Goal: Entertainment & Leisure: Browse casually

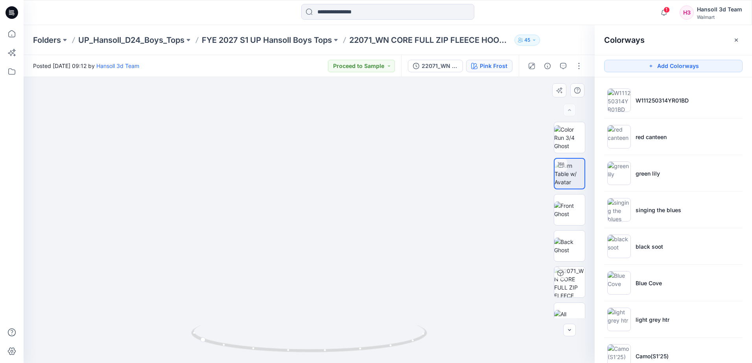
scroll to position [59, 0]
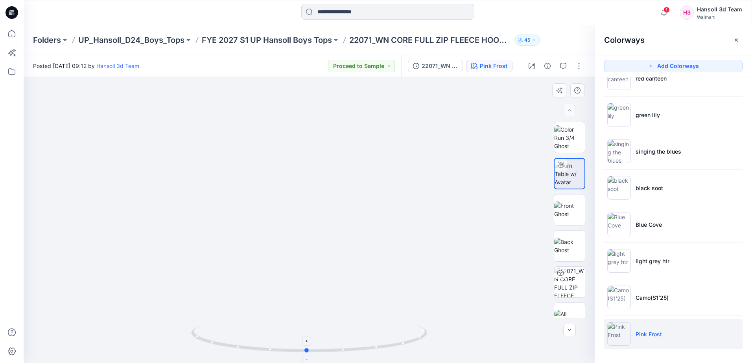
drag, startPoint x: 295, startPoint y: 352, endPoint x: 402, endPoint y: 352, distance: 107.3
click at [402, 352] on icon at bounding box center [310, 339] width 238 height 29
drag, startPoint x: 294, startPoint y: 283, endPoint x: 293, endPoint y: 166, distance: 116.7
click at [293, 166] on img at bounding box center [291, 224] width 827 height 827
drag, startPoint x: 296, startPoint y: 265, endPoint x: 299, endPoint y: 290, distance: 25.7
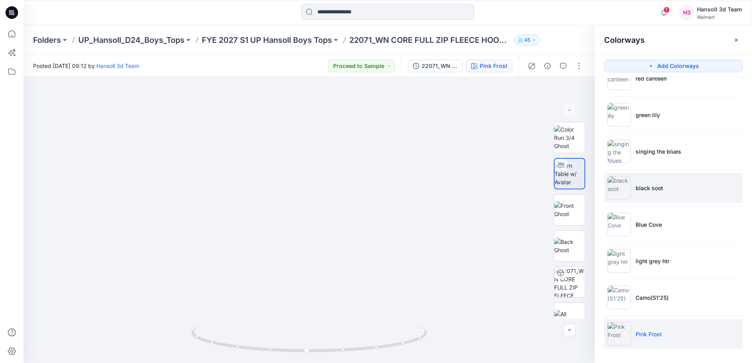
click at [737, 190] on li "black soot" at bounding box center [673, 188] width 138 height 30
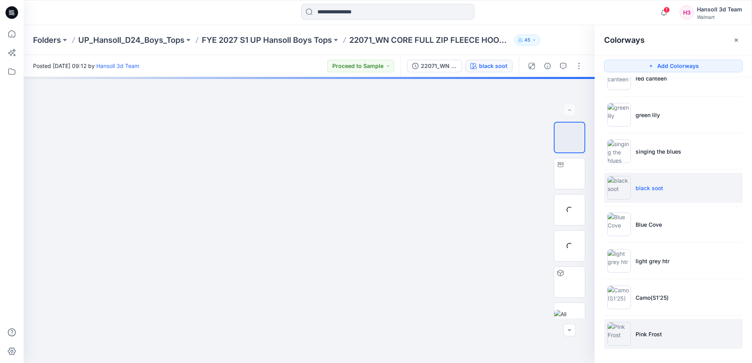
click at [647, 342] on li "Pink Frost" at bounding box center [673, 334] width 138 height 30
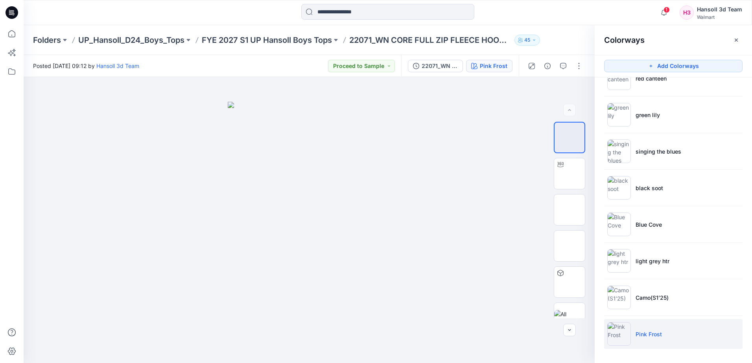
drag, startPoint x: 647, startPoint y: 342, endPoint x: 636, endPoint y: 336, distance: 12.5
click at [636, 336] on p "Pink Frost" at bounding box center [648, 334] width 26 height 8
click at [556, 208] on img at bounding box center [569, 210] width 31 height 17
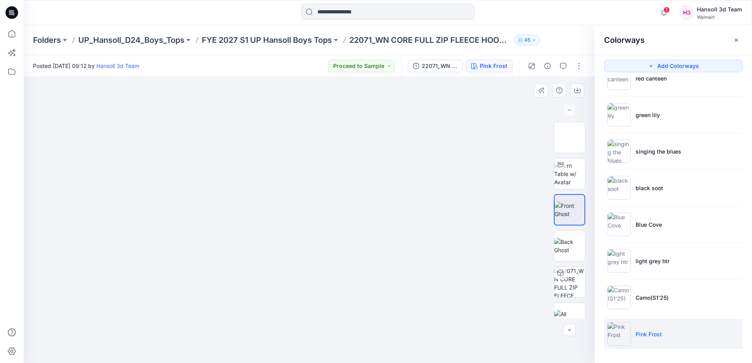
click at [64, 267] on div at bounding box center [309, 220] width 571 height 286
click at [566, 186] on img at bounding box center [569, 174] width 31 height 25
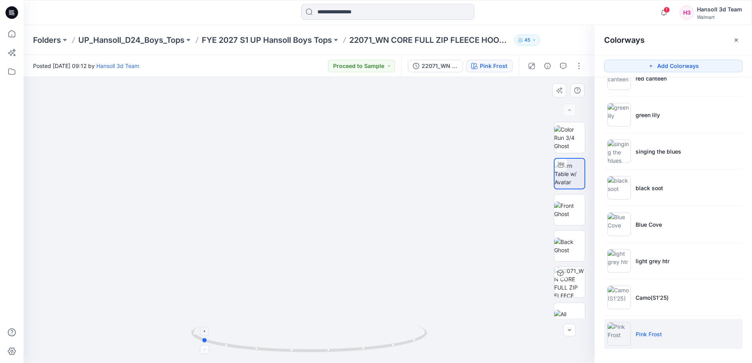
drag, startPoint x: 407, startPoint y: 342, endPoint x: 299, endPoint y: 353, distance: 108.6
click at [299, 353] on icon at bounding box center [310, 339] width 238 height 29
click at [19, 91] on div at bounding box center [11, 194] width 17 height 338
